Goal: Information Seeking & Learning: Learn about a topic

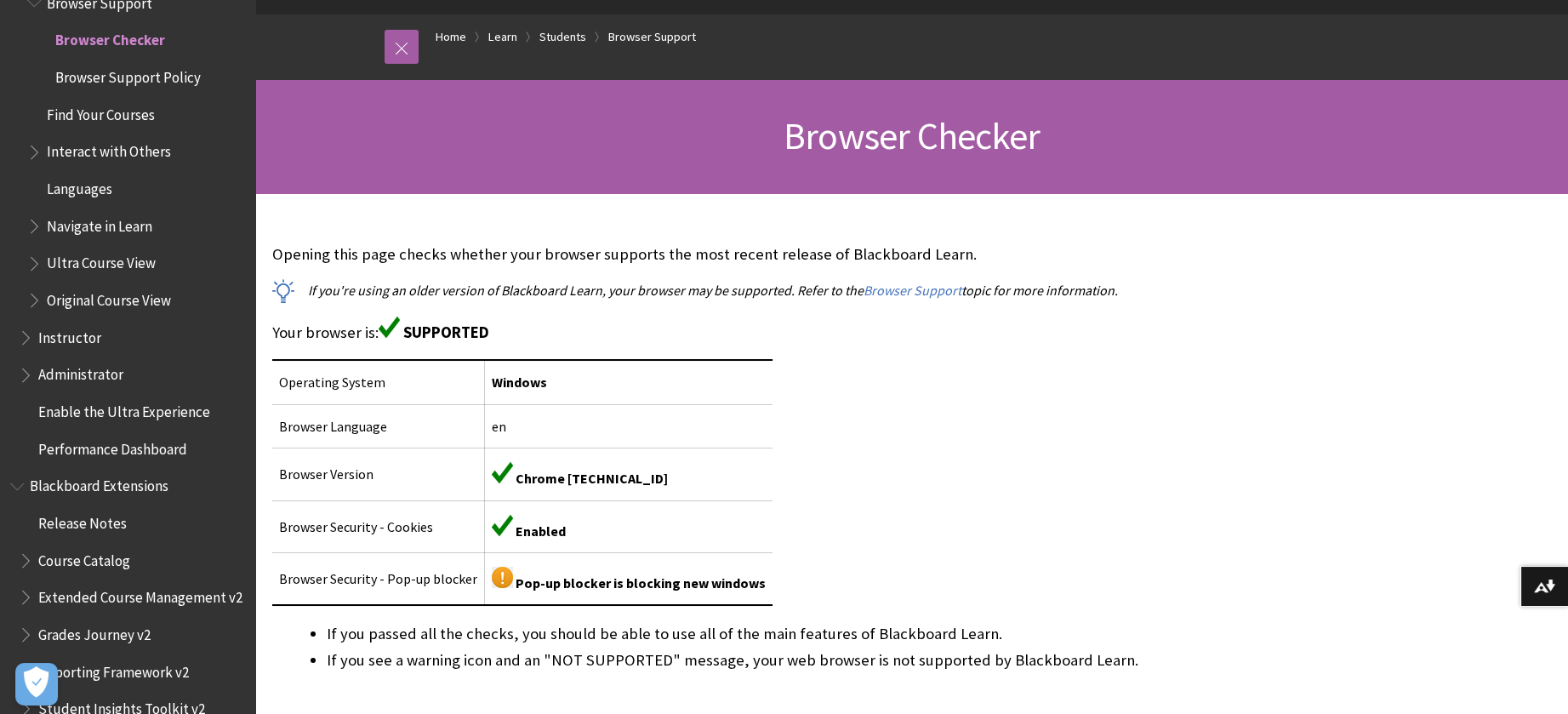
scroll to position [175, 0]
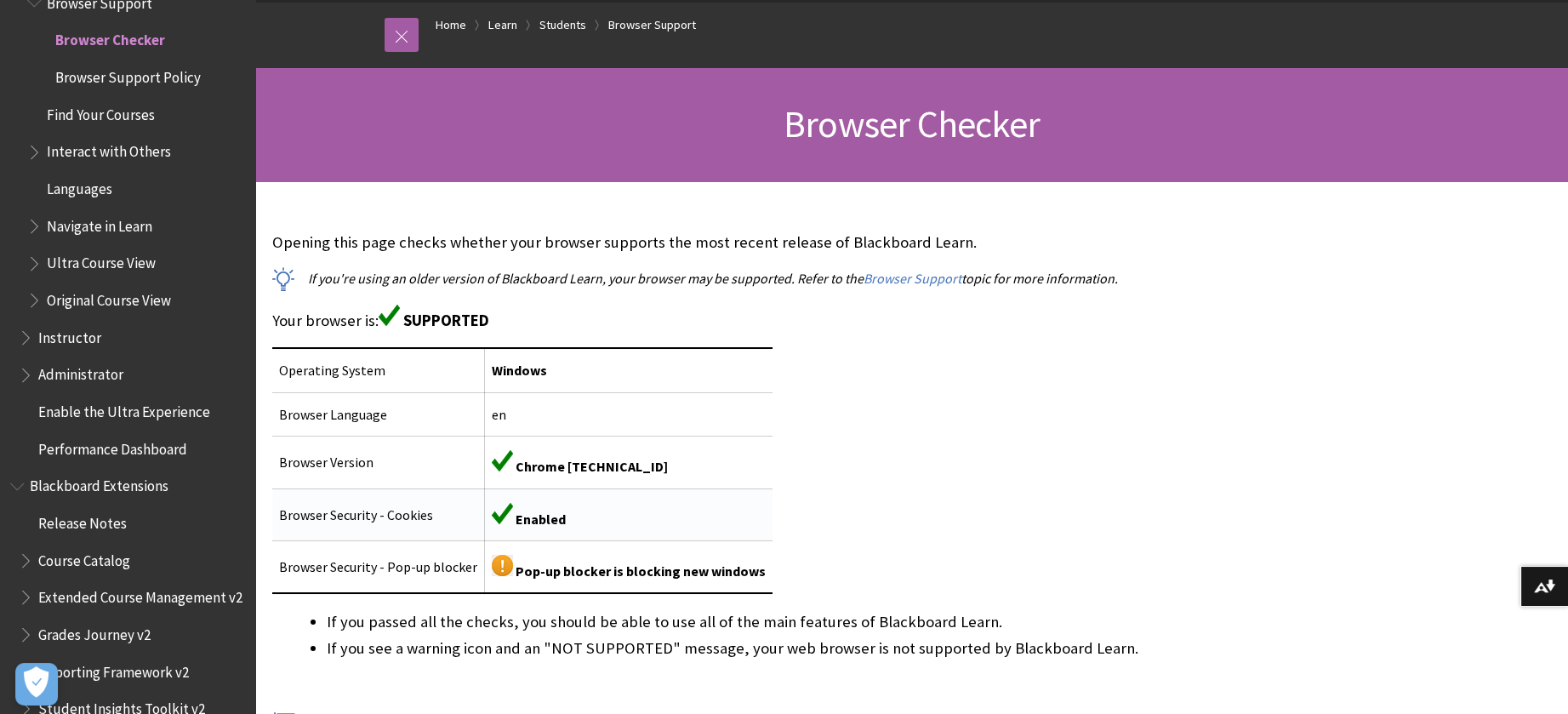
drag, startPoint x: 661, startPoint y: 555, endPoint x: 645, endPoint y: 533, distance: 27.2
click at [661, 555] on td "Pop-up blocker is blocking new windows" at bounding box center [630, 566] width 289 height 53
click at [571, 485] on td "Chrome [TECHNICAL_ID]" at bounding box center [630, 463] width 289 height 52
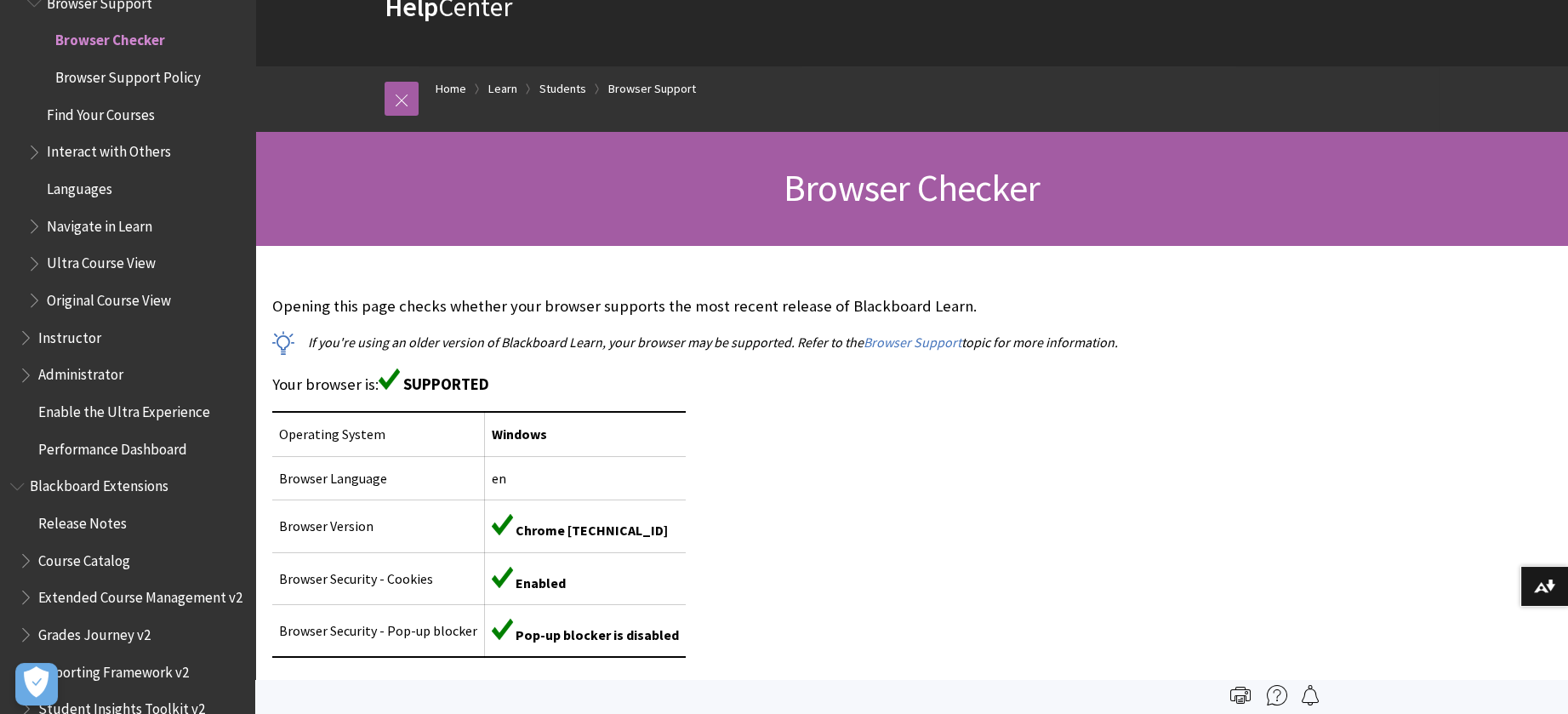
scroll to position [100, 0]
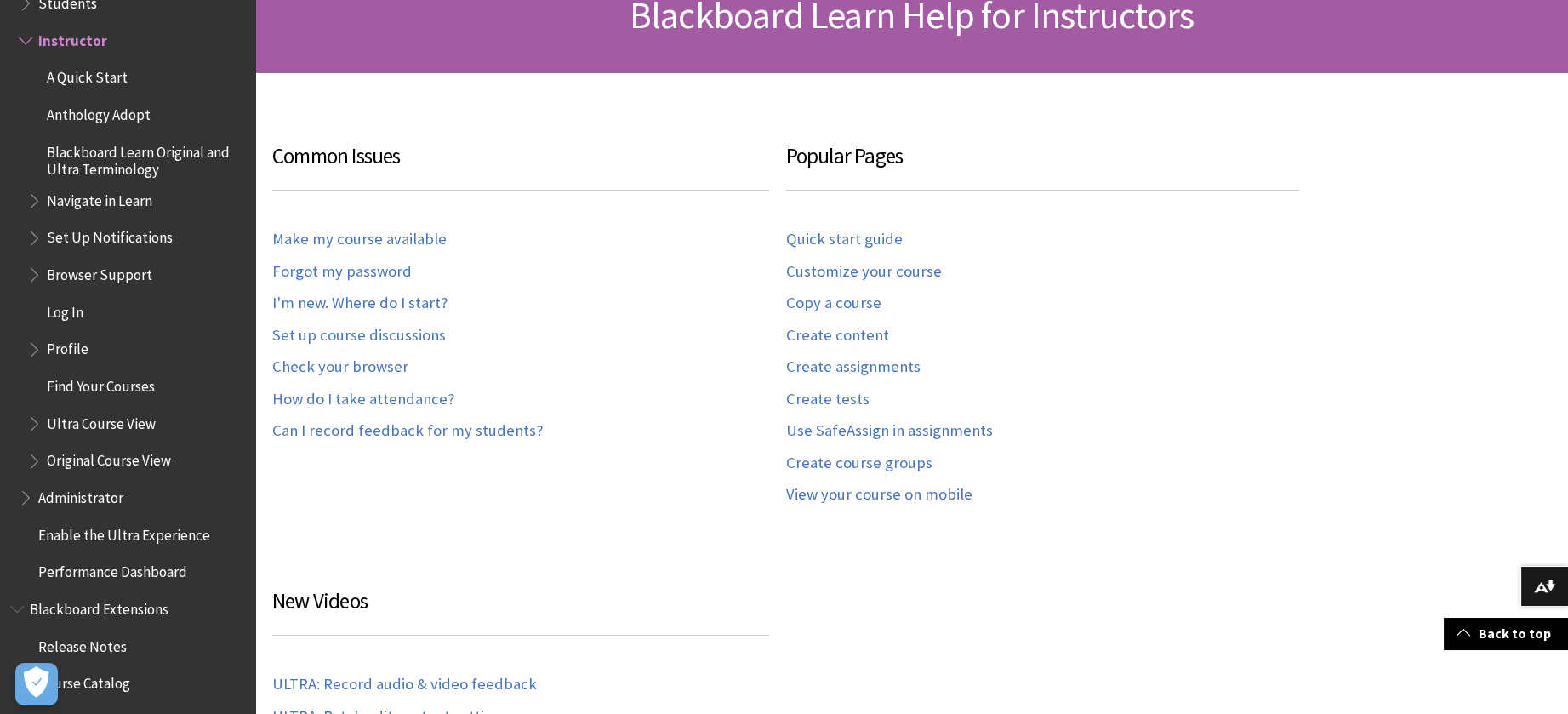
scroll to position [320, 0]
